Goal: Task Accomplishment & Management: Use online tool/utility

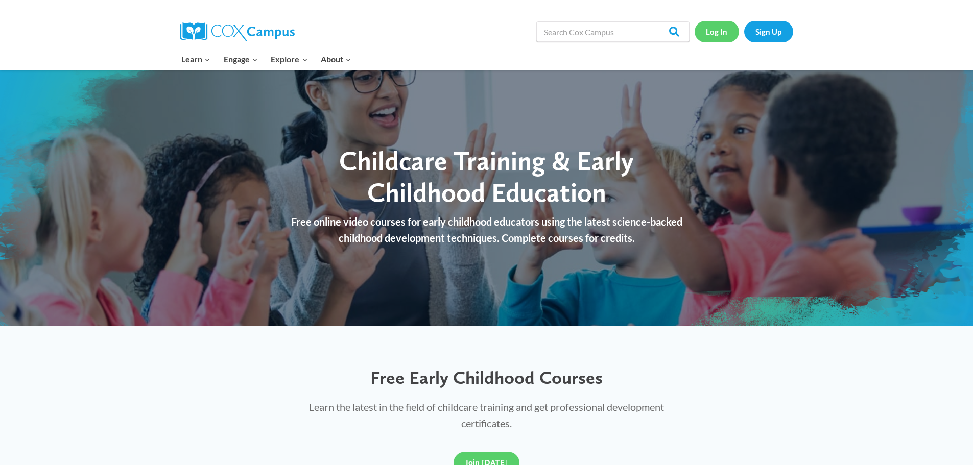
click at [716, 36] on link "Log In" at bounding box center [716, 31] width 44 height 21
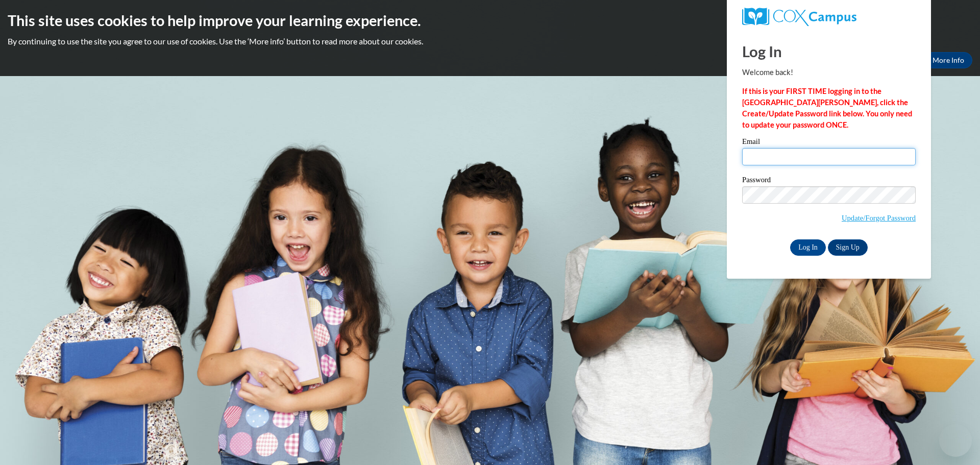
click at [776, 160] on input "Email" at bounding box center [829, 156] width 174 height 17
type input "principal@smcshillsboro.org"
click at [803, 249] on input "Log In" at bounding box center [808, 247] width 36 height 16
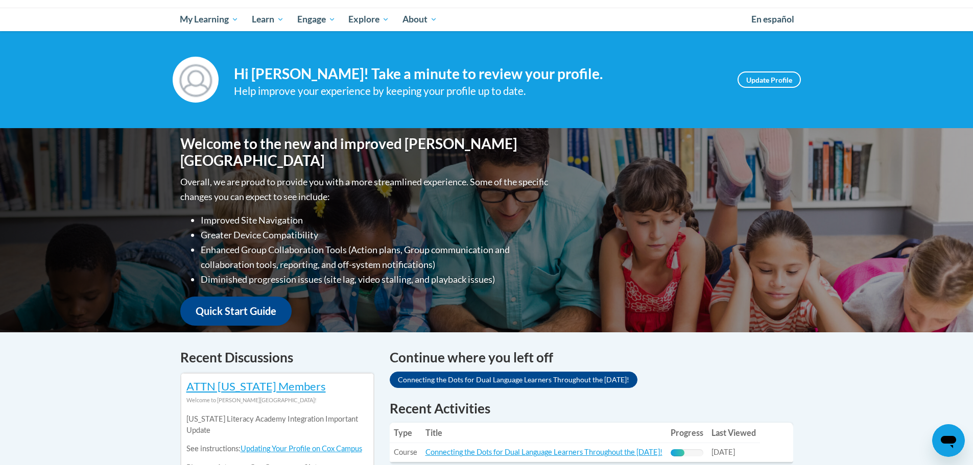
scroll to position [153, 0]
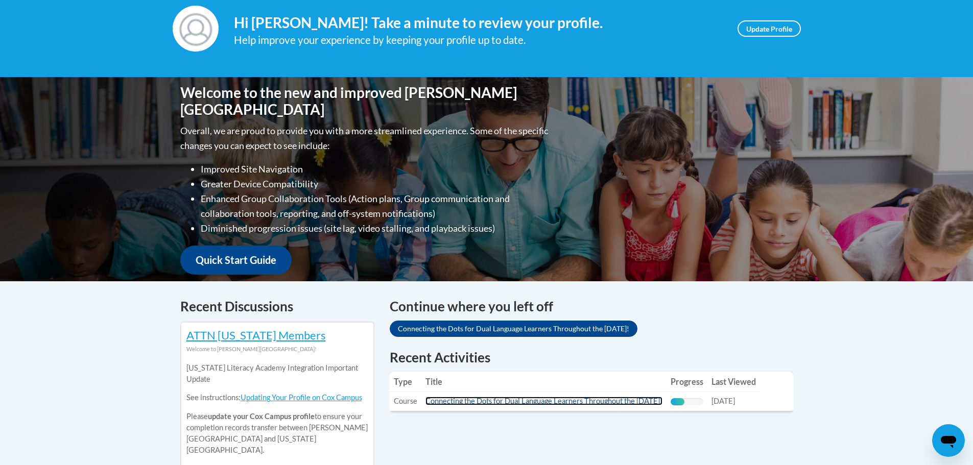
click at [528, 402] on link "Connecting the Dots for Dual Language Learners Throughout the Preschool Day!" at bounding box center [543, 401] width 237 height 9
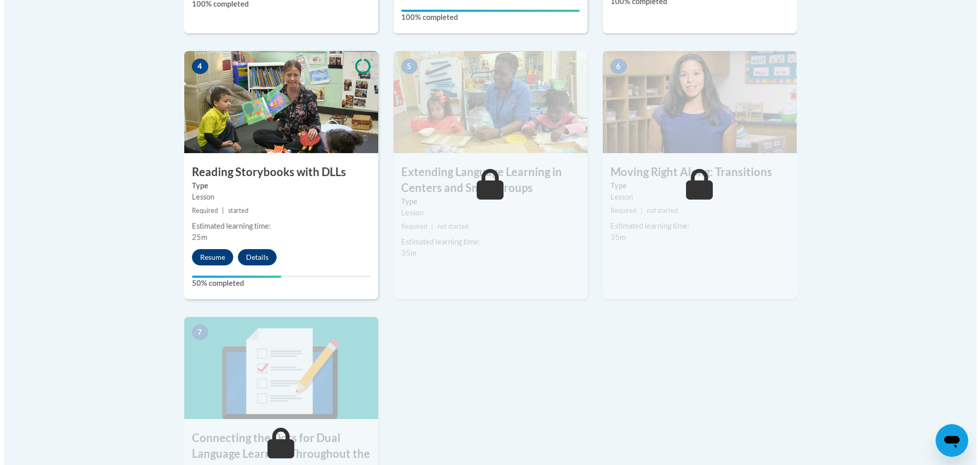
scroll to position [664, 0]
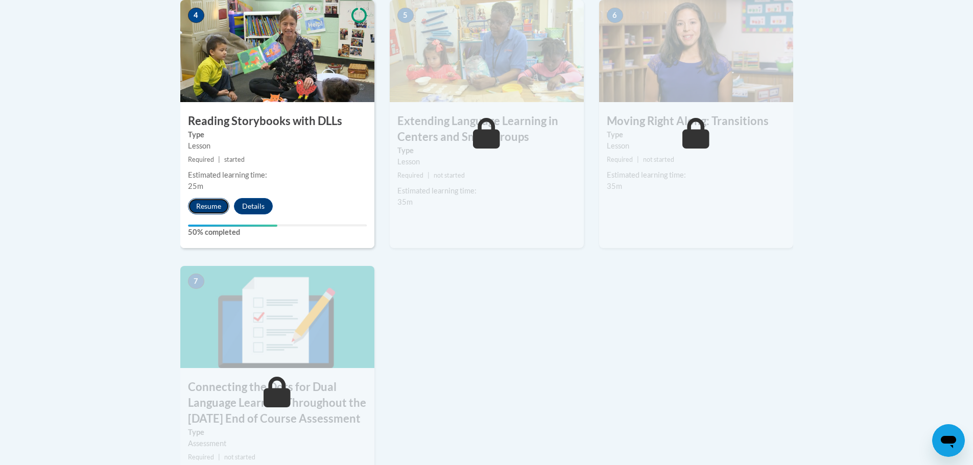
click at [200, 208] on button "Resume" at bounding box center [208, 206] width 41 height 16
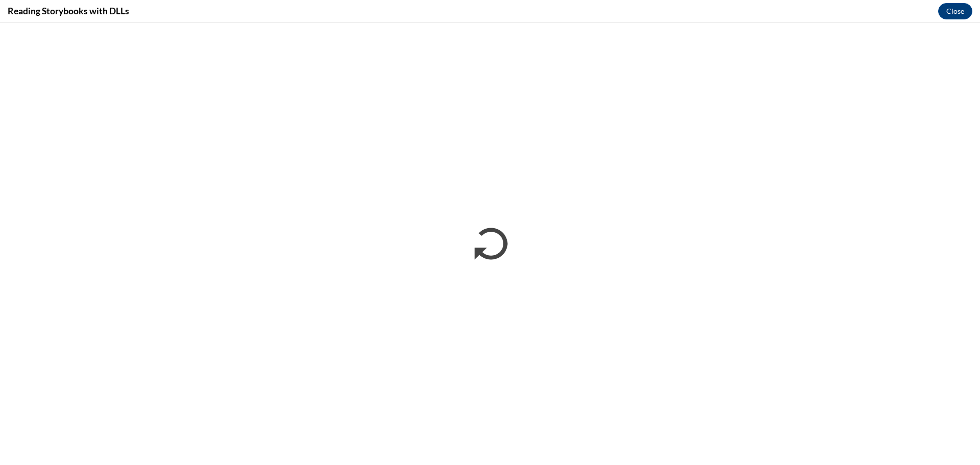
scroll to position [0, 0]
